Goal: Information Seeking & Learning: Check status

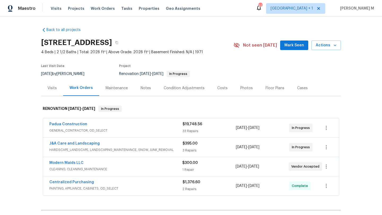
click at [159, 128] on span "GENERAL_CONTRACTOR, OD_SELECT" at bounding box center [115, 130] width 133 height 5
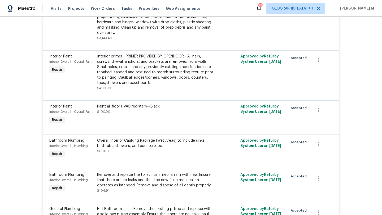
scroll to position [1730, 0]
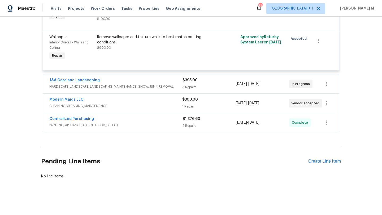
click at [169, 78] on div "J&A Care and Landscaping" at bounding box center [115, 81] width 133 height 6
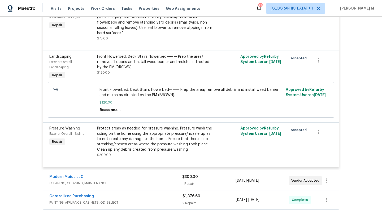
scroll to position [1836, 0]
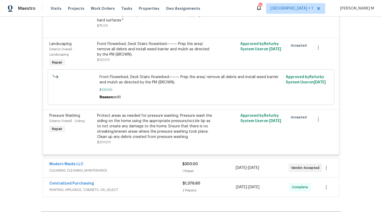
click at [167, 168] on div "Modern Maids LLC" at bounding box center [115, 165] width 133 height 6
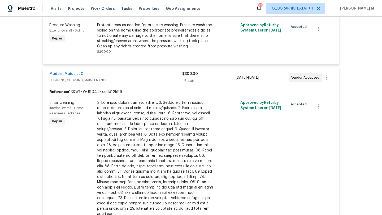
scroll to position [2020, 0]
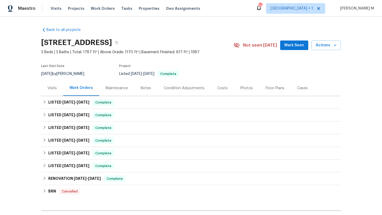
click at [54, 90] on div "Visits" at bounding box center [51, 88] width 9 height 5
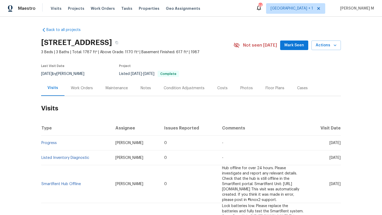
drag, startPoint x: 318, startPoint y: 144, endPoint x: 328, endPoint y: 144, distance: 10.3
click at [329, 144] on span "[DATE]" at bounding box center [334, 143] width 11 height 4
copy span "[DATE]"
click at [88, 90] on div "Work Orders" at bounding box center [82, 88] width 22 height 5
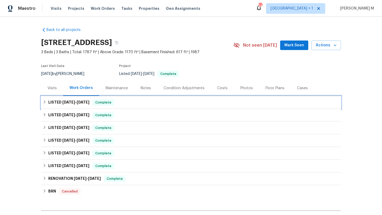
click at [82, 103] on span "[DATE]" at bounding box center [83, 103] width 13 height 4
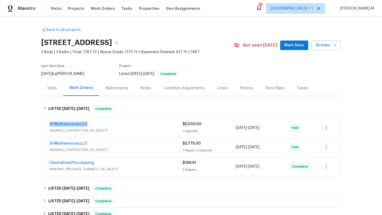
drag, startPoint x: 44, startPoint y: 123, endPoint x: 94, endPoint y: 123, distance: 49.3
click at [94, 123] on div "Jil Multiservices LLC GENERAL_CONTRACTOR, OD_SELECT $5,000.00 1 Upgrade [DATE] …" at bounding box center [191, 128] width 296 height 19
copy link "Jil Multiservices LLC"
